Goal: Task Accomplishment & Management: Use online tool/utility

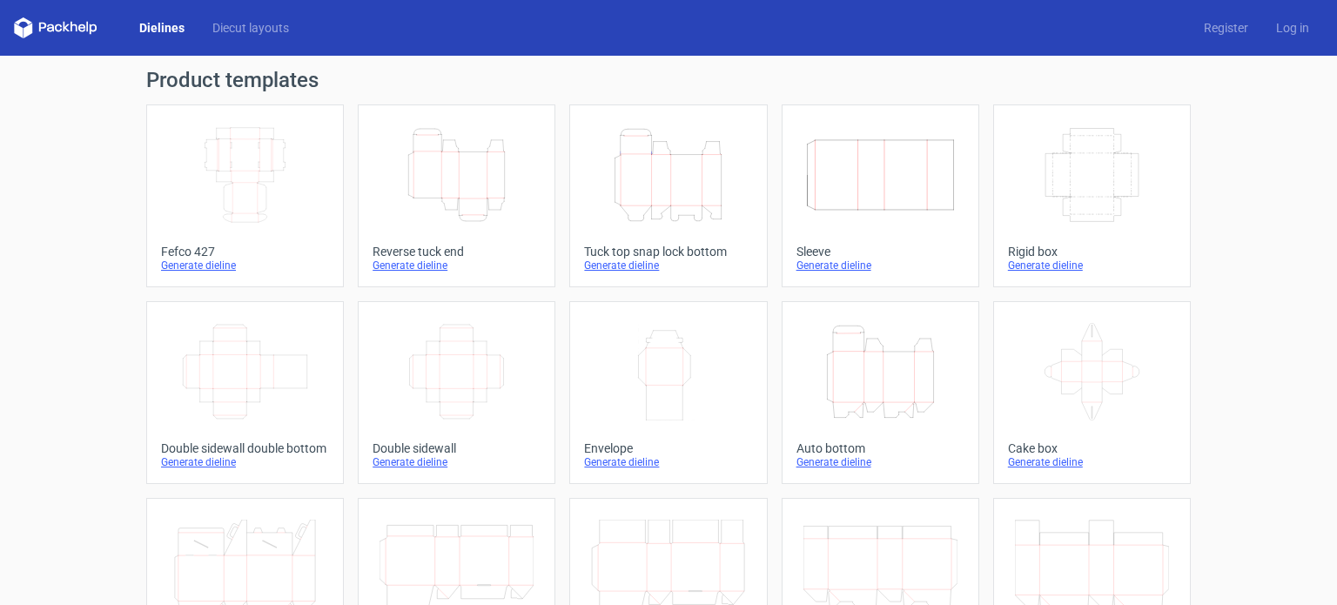
click at [681, 199] on icon "Height Depth Width" at bounding box center [668, 174] width 154 height 97
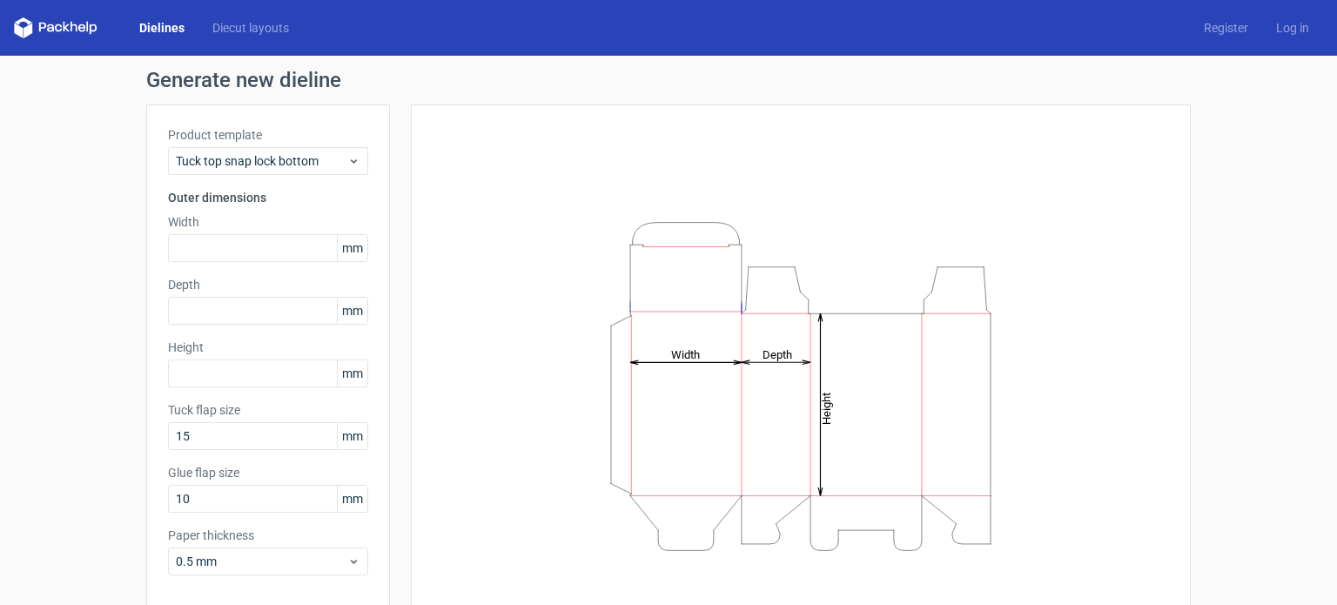
scroll to position [76, 0]
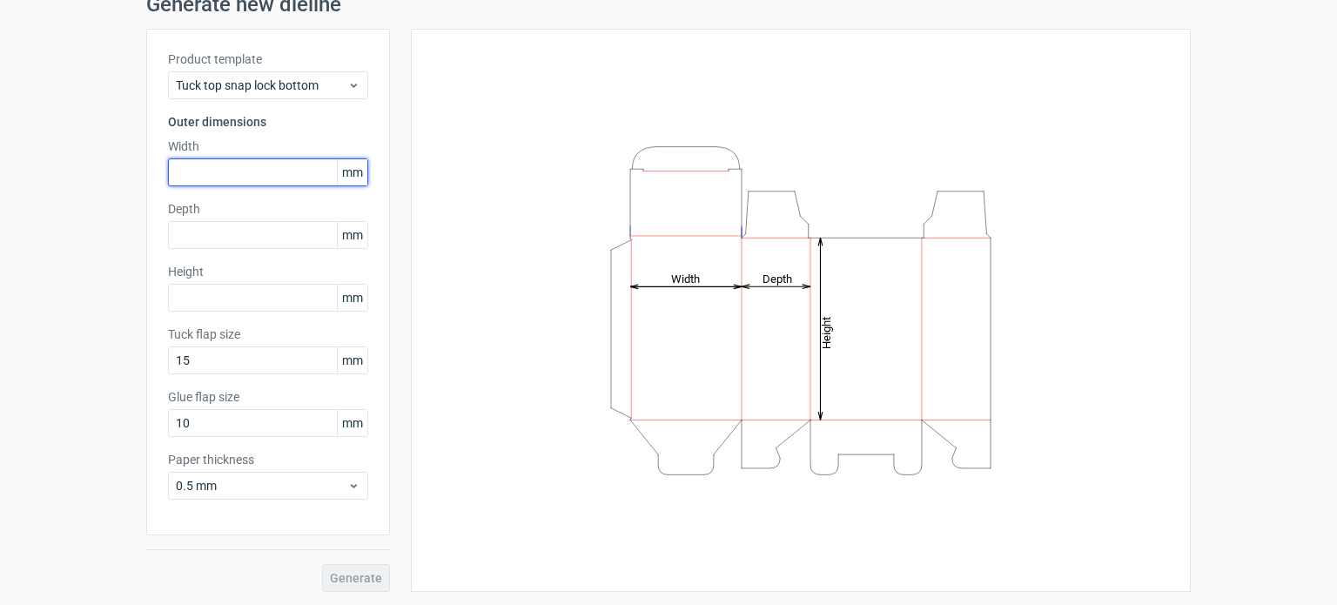
click at [217, 184] on input "text" at bounding box center [268, 172] width 200 height 28
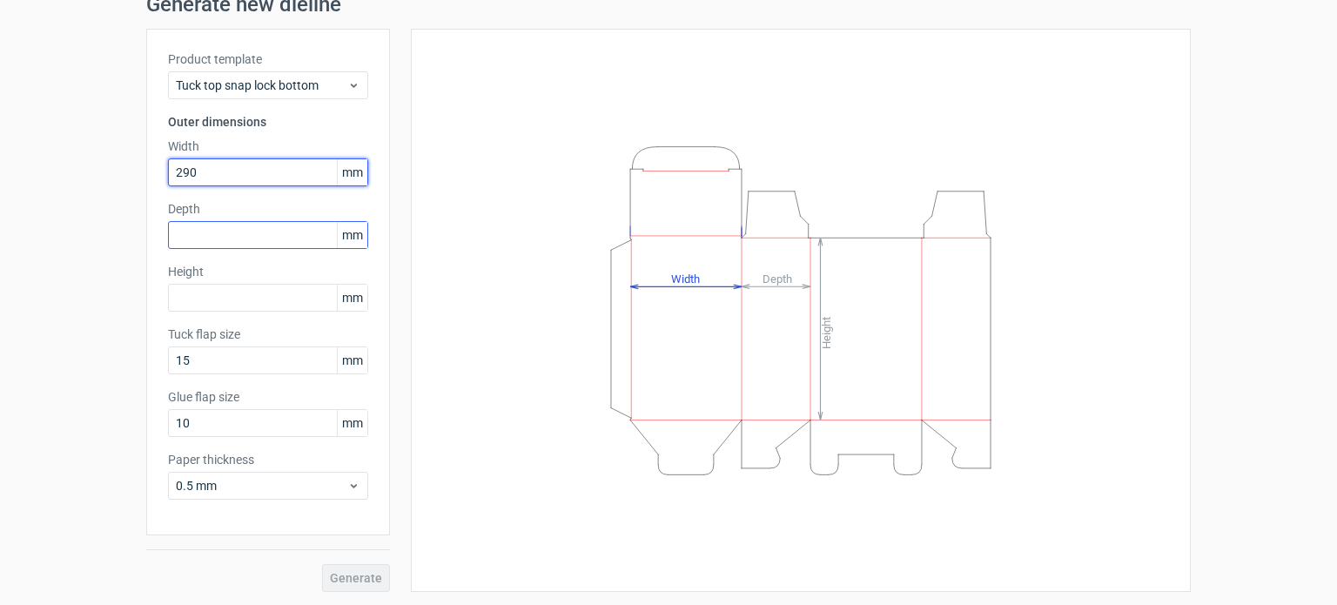
type input "290"
click at [212, 235] on input "text" at bounding box center [268, 235] width 200 height 28
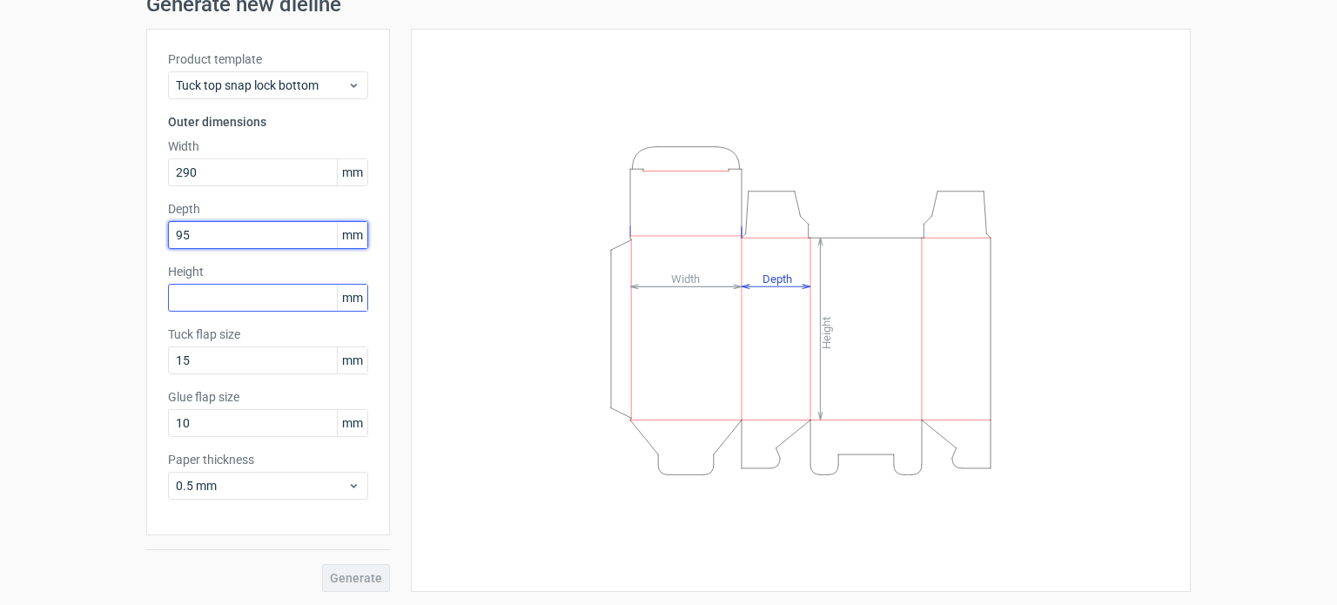
type input "95"
click at [251, 286] on input "text" at bounding box center [268, 298] width 200 height 28
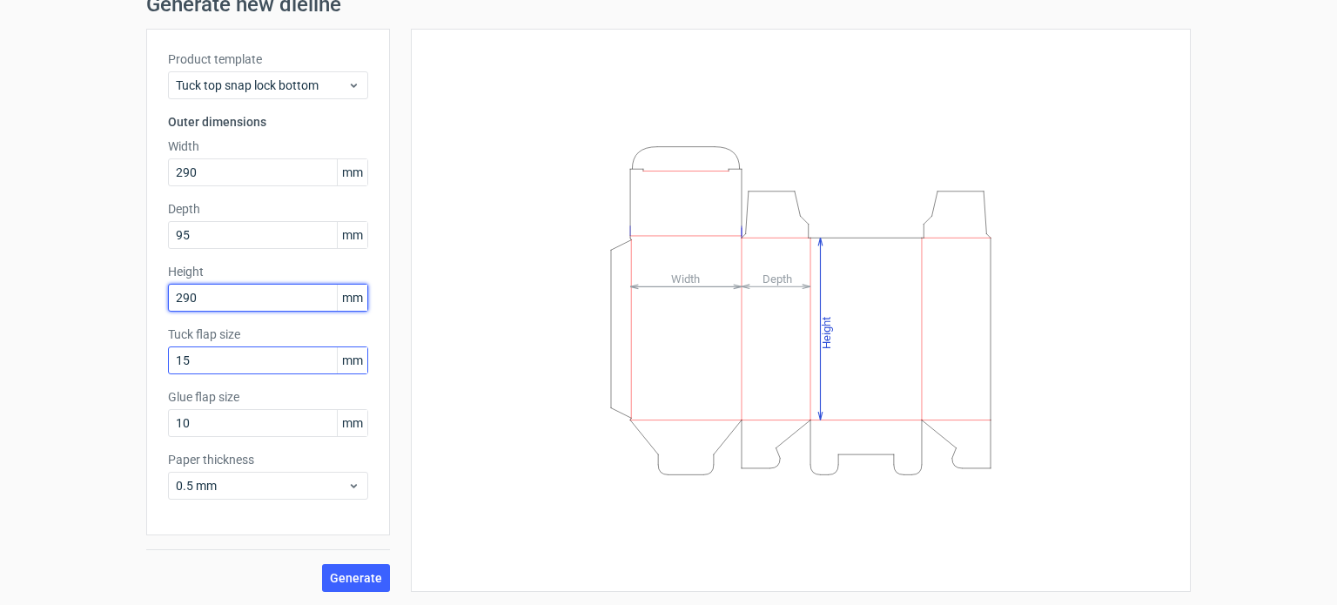
type input "290"
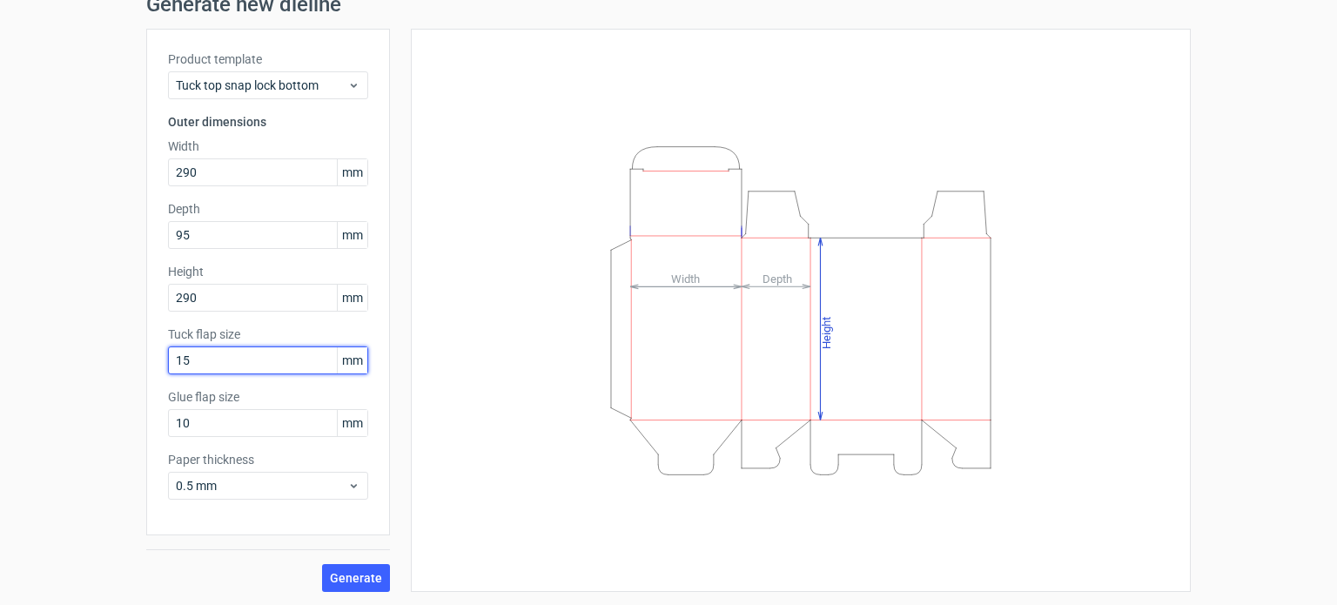
click at [245, 355] on input "15" at bounding box center [268, 360] width 200 height 28
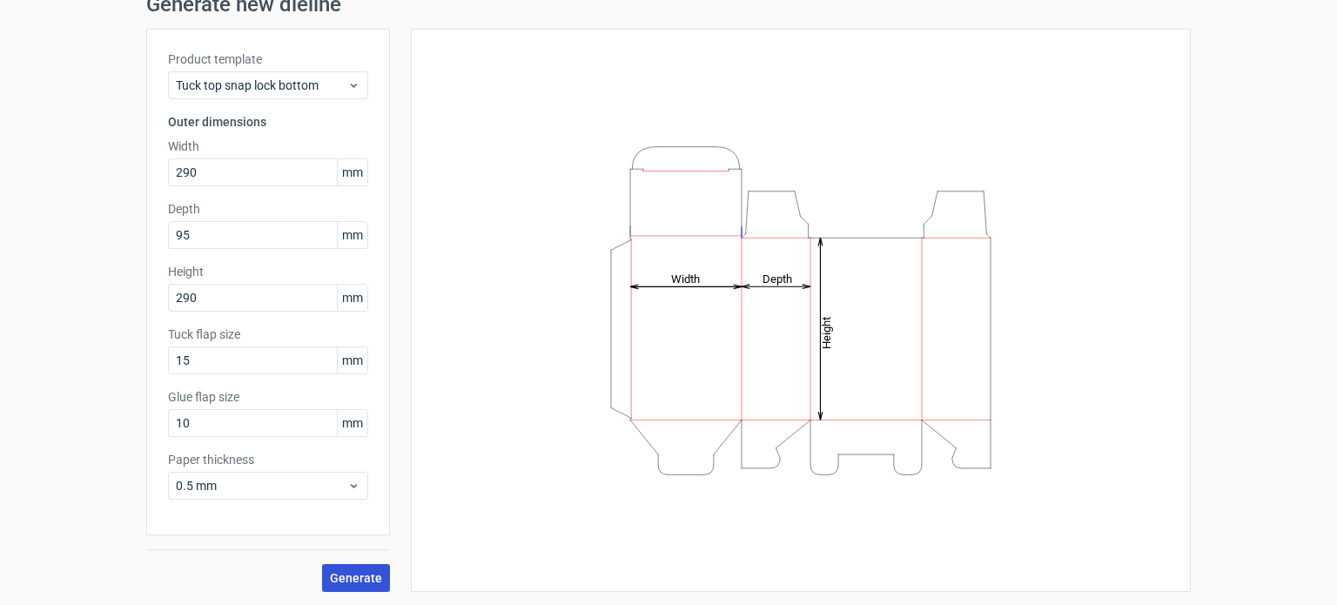
click at [339, 564] on button "Generate" at bounding box center [356, 578] width 68 height 28
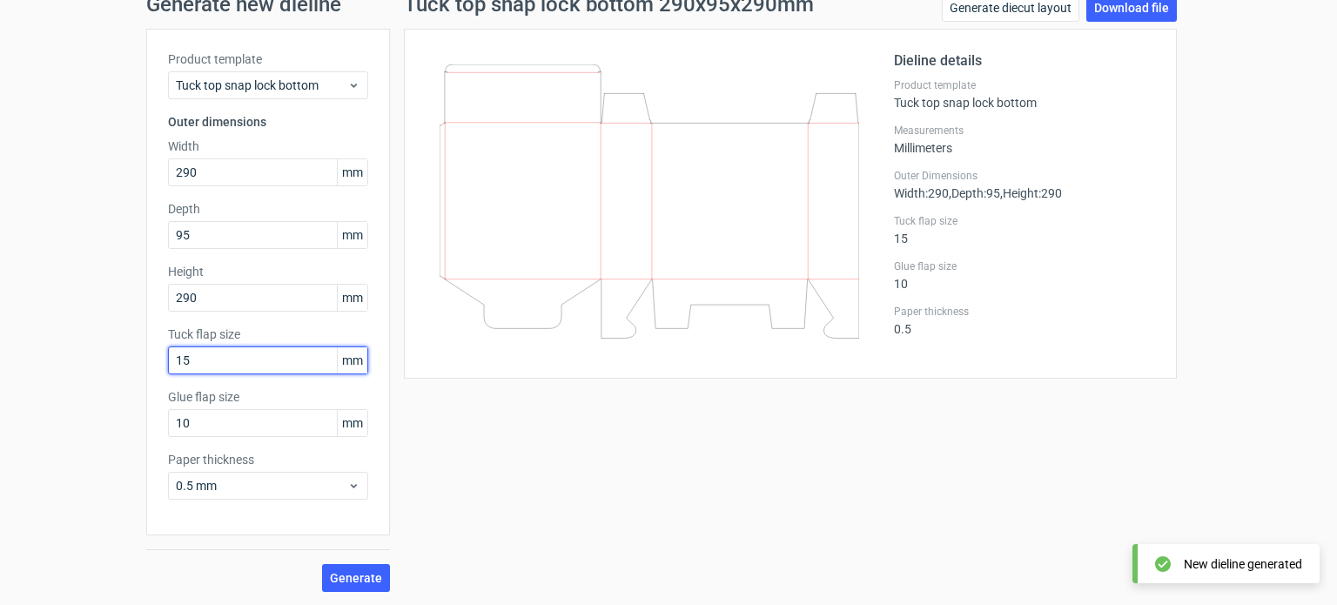
drag, startPoint x: 228, startPoint y: 358, endPoint x: 150, endPoint y: 373, distance: 79.9
click at [150, 373] on div "Product template Tuck top snap lock bottom Outer dimensions Width 290 mm Depth …" at bounding box center [268, 282] width 244 height 506
type input "25"
click at [322, 564] on button "Generate" at bounding box center [356, 578] width 68 height 28
click at [363, 575] on span "Generate" at bounding box center [356, 578] width 52 height 12
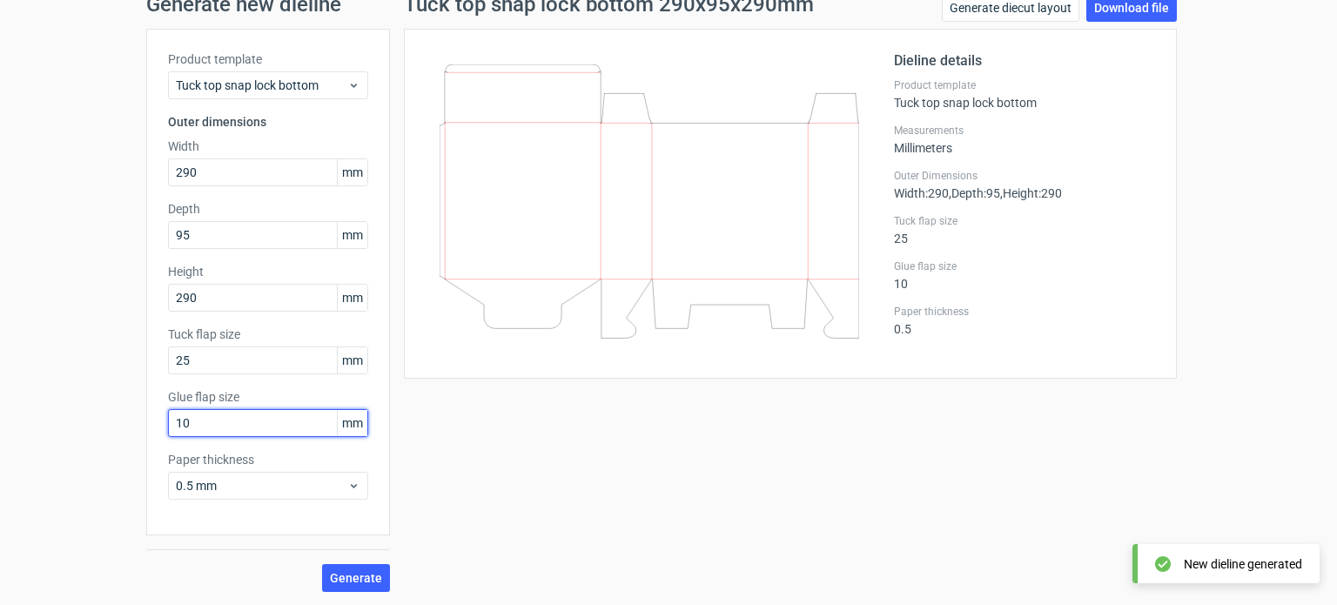
drag, startPoint x: 157, startPoint y: 433, endPoint x: 143, endPoint y: 432, distance: 14.0
click at [146, 432] on div "Product template Tuck top snap lock bottom Outer dimensions Width 290 mm Depth …" at bounding box center [268, 282] width 244 height 506
type input "15"
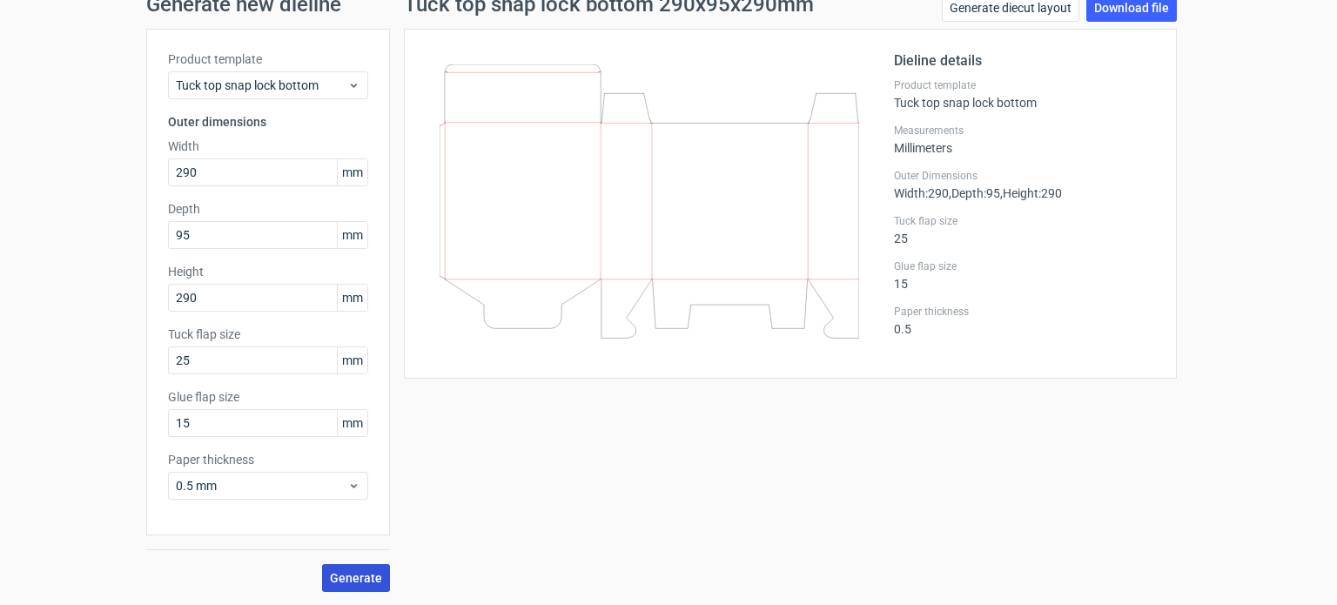
click at [379, 583] on button "Generate" at bounding box center [356, 578] width 68 height 28
click at [1109, 16] on link "Download file" at bounding box center [1131, 8] width 91 height 28
